Goal: Find specific page/section: Find specific page/section

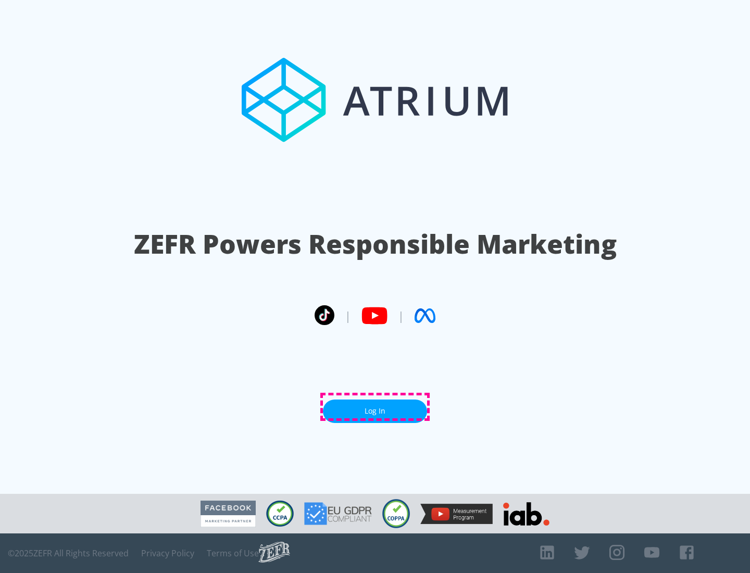
click at [375, 407] on link "Log In" at bounding box center [375, 411] width 104 height 23
